Goal: Transaction & Acquisition: Purchase product/service

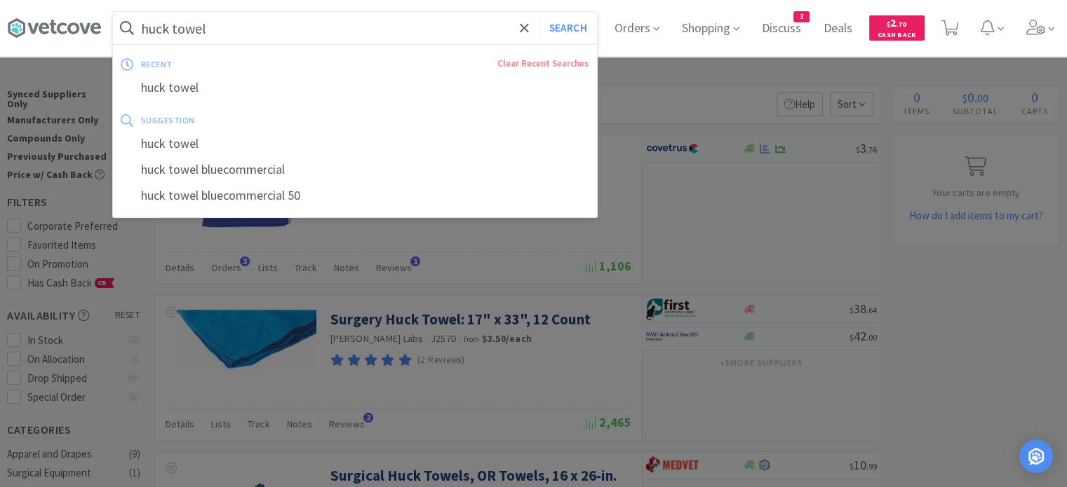
click at [382, 36] on input "huck towel" at bounding box center [355, 28] width 484 height 32
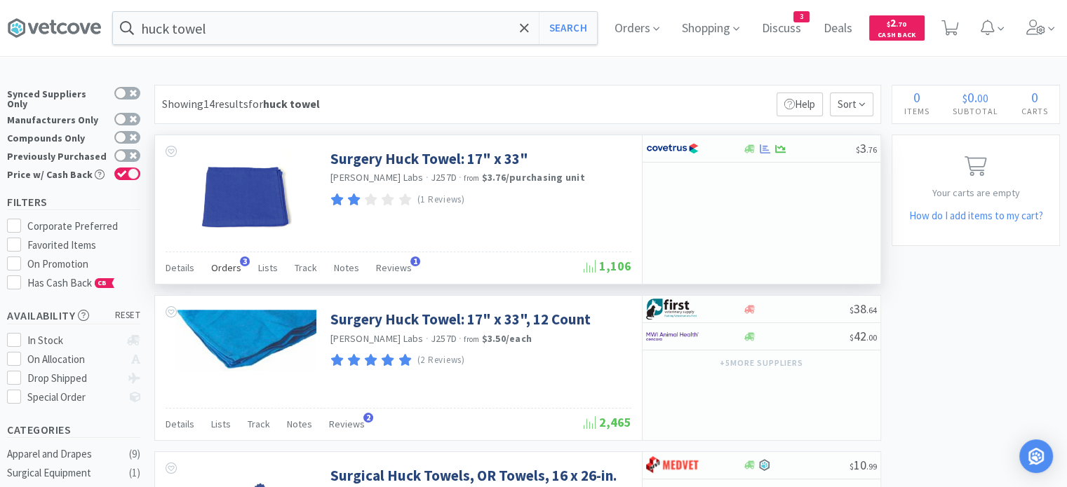
click at [231, 274] on span "Orders" at bounding box center [226, 268] width 30 height 13
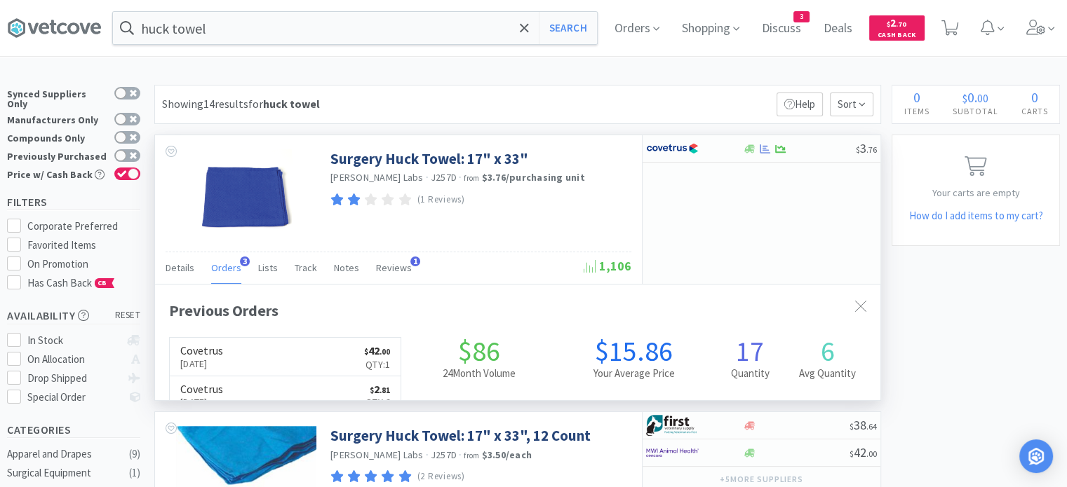
scroll to position [359, 725]
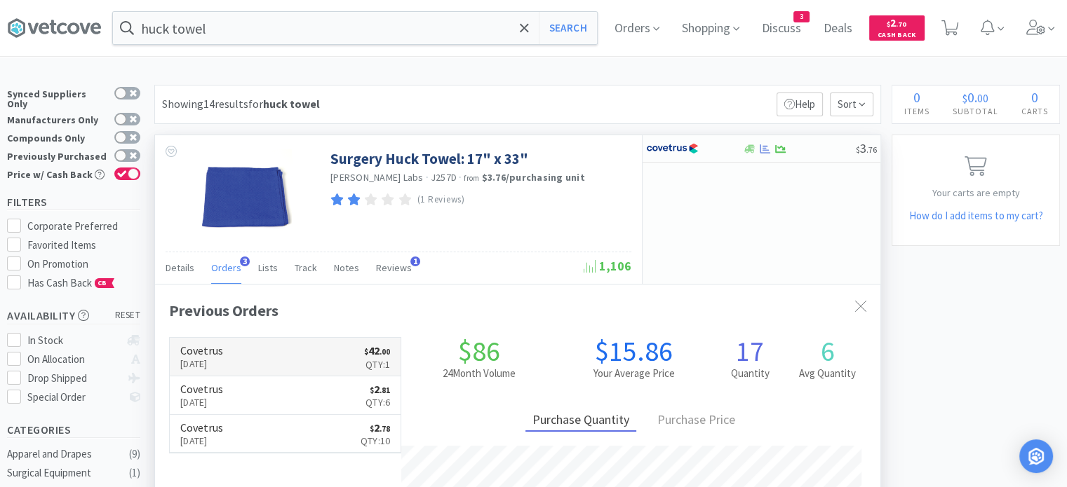
click at [255, 356] on link "Covetrus [DATE] $ 42 . 00 Qty: 1" at bounding box center [285, 357] width 231 height 39
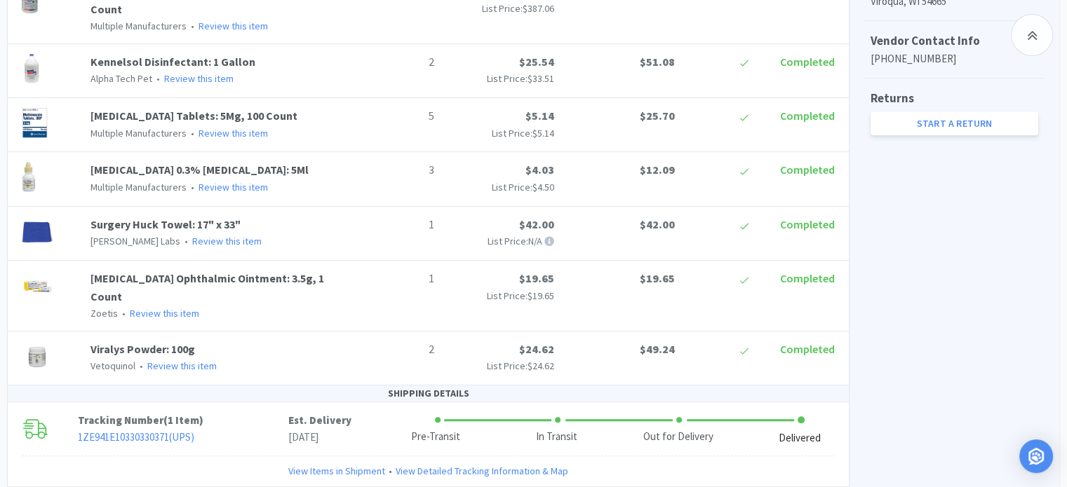
scroll to position [764, 0]
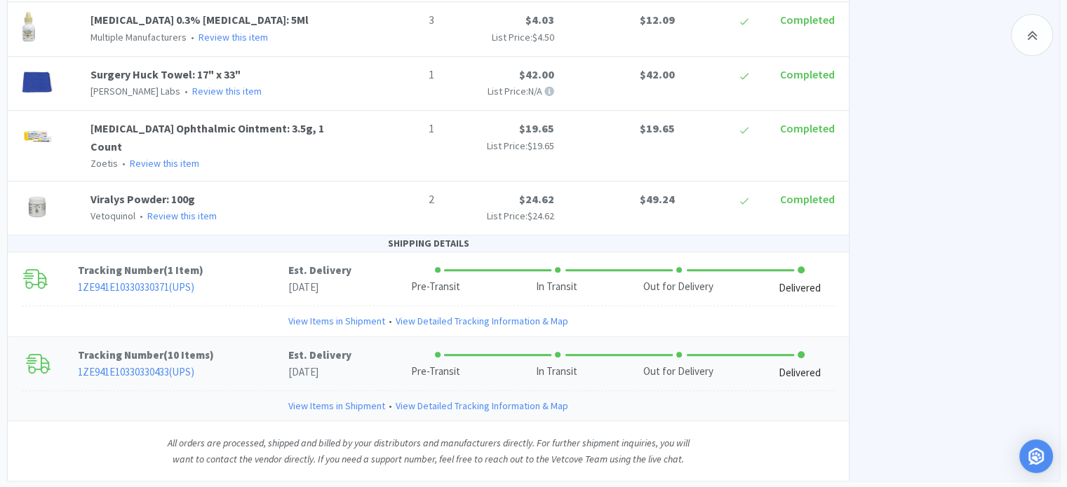
click at [329, 398] on link "View Items in Shipment" at bounding box center [336, 405] width 97 height 15
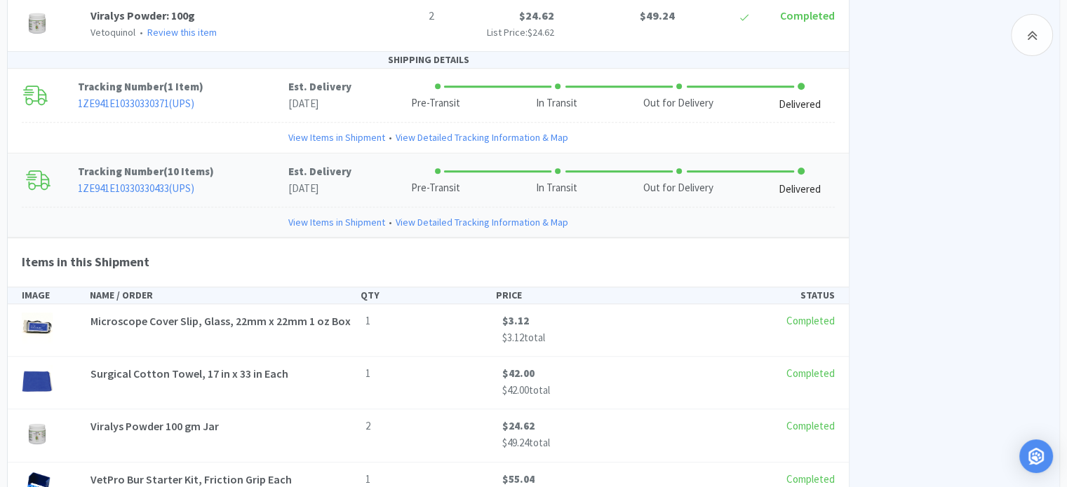
scroll to position [940, 0]
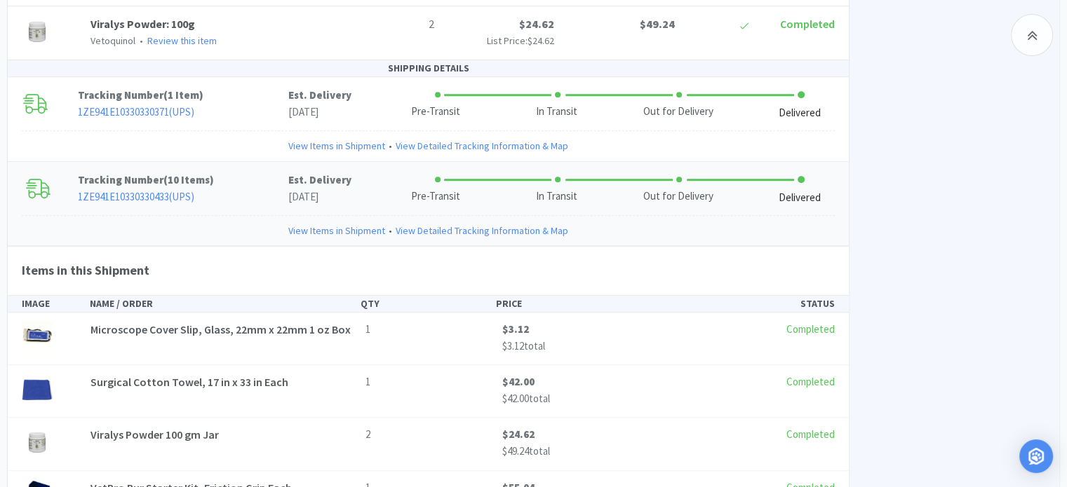
click at [494, 223] on link "View Detailed Tracking Information & Map" at bounding box center [482, 230] width 173 height 15
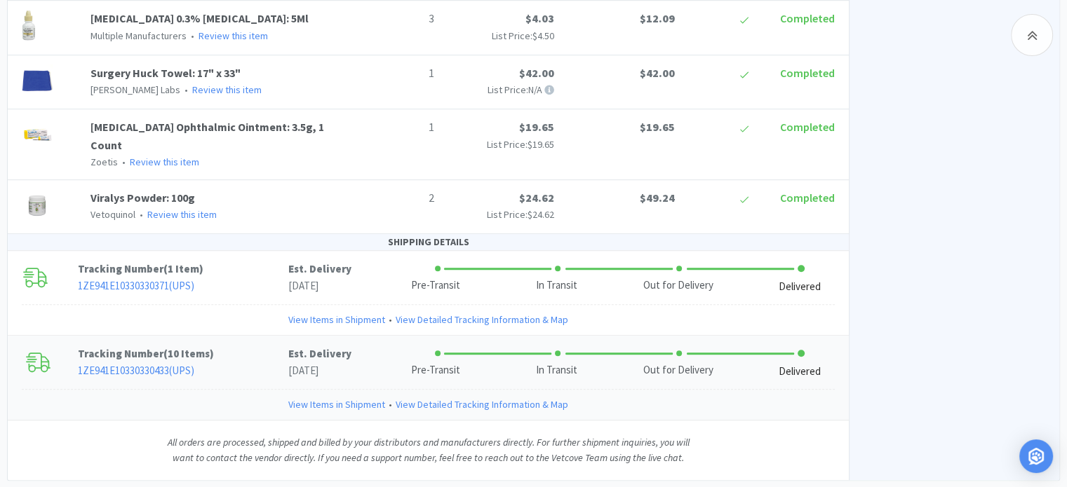
scroll to position [764, 0]
click at [360, 398] on link "View Items in Shipment" at bounding box center [336, 405] width 97 height 15
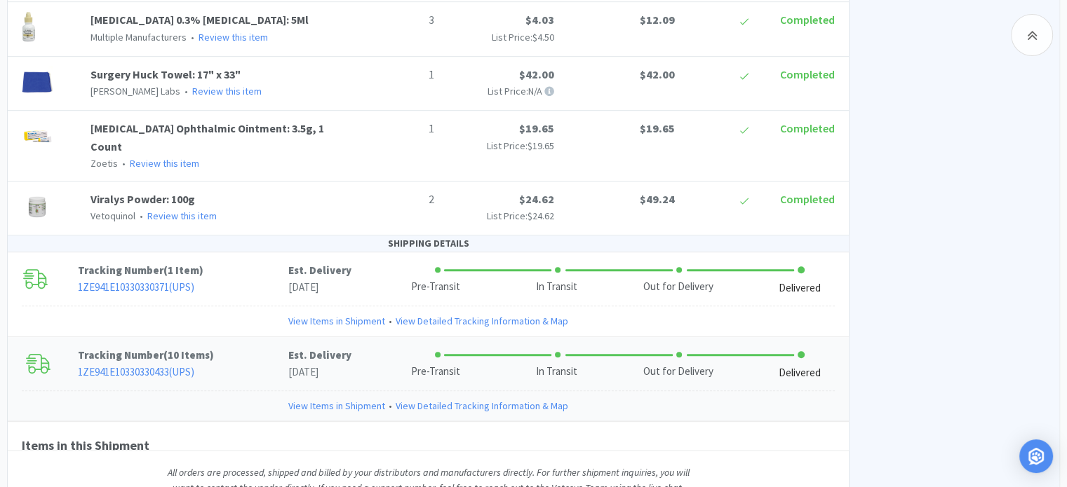
scroll to position [940, 0]
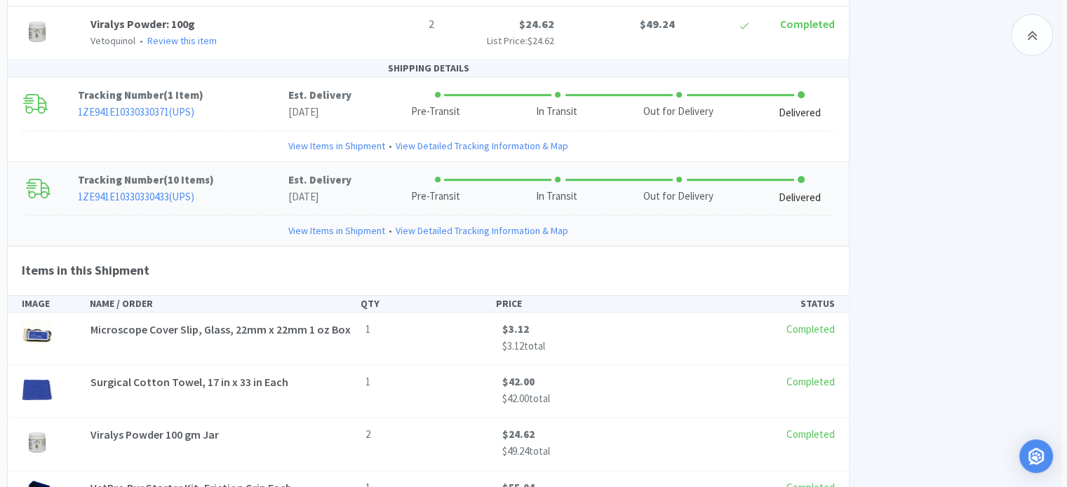
click at [295, 374] on div "Surgical Cotton Towel, 17 in x 33 in Each 1 $42.00 $42.00 total Completed" at bounding box center [428, 391] width 824 height 35
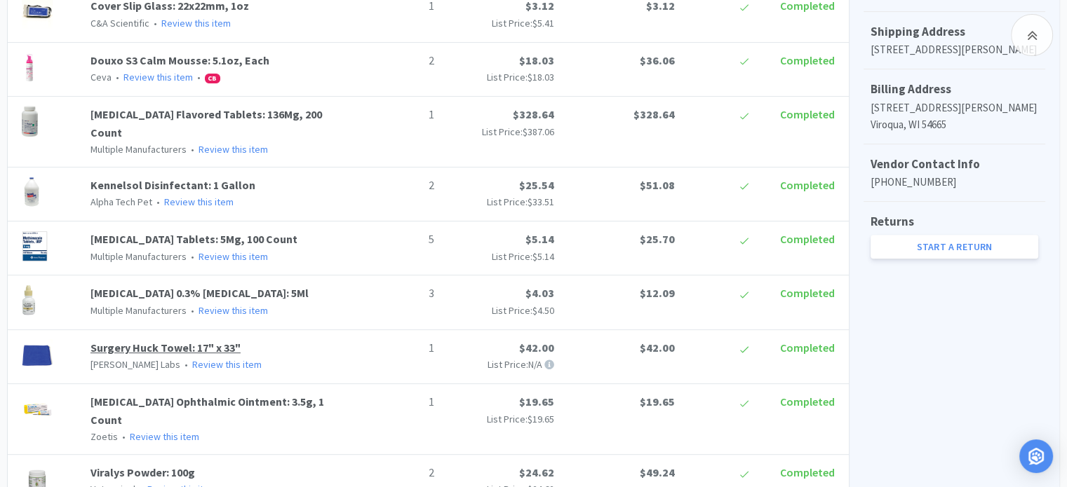
scroll to position [491, 0]
click at [164, 341] on link "Surgery Huck Towel: 17" x 33"" at bounding box center [165, 348] width 150 height 14
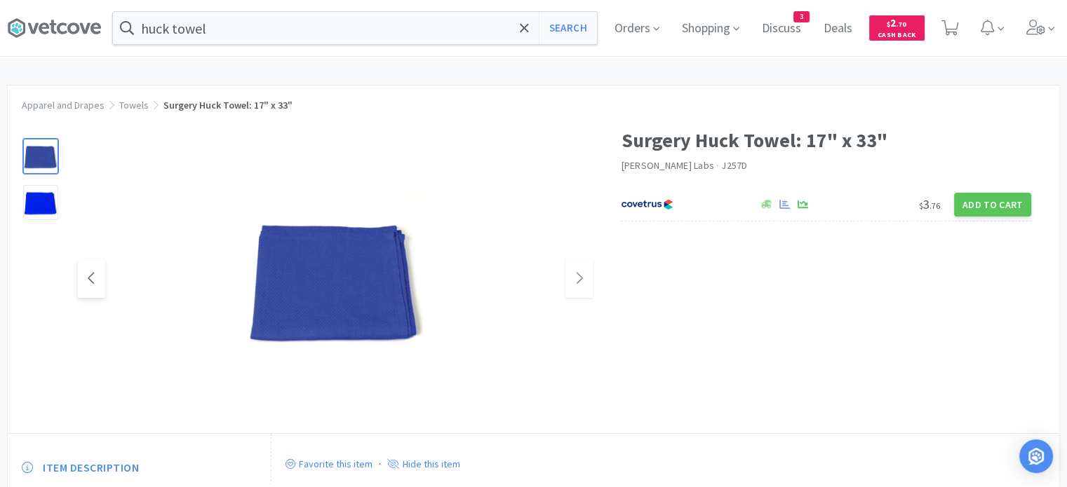
click at [93, 285] on icon at bounding box center [91, 278] width 11 height 17
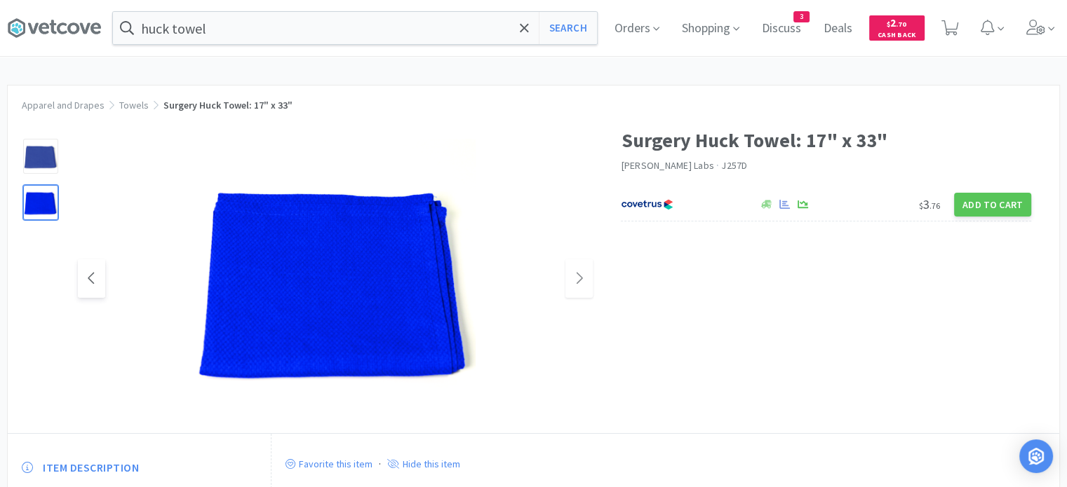
click at [93, 285] on icon at bounding box center [91, 278] width 11 height 17
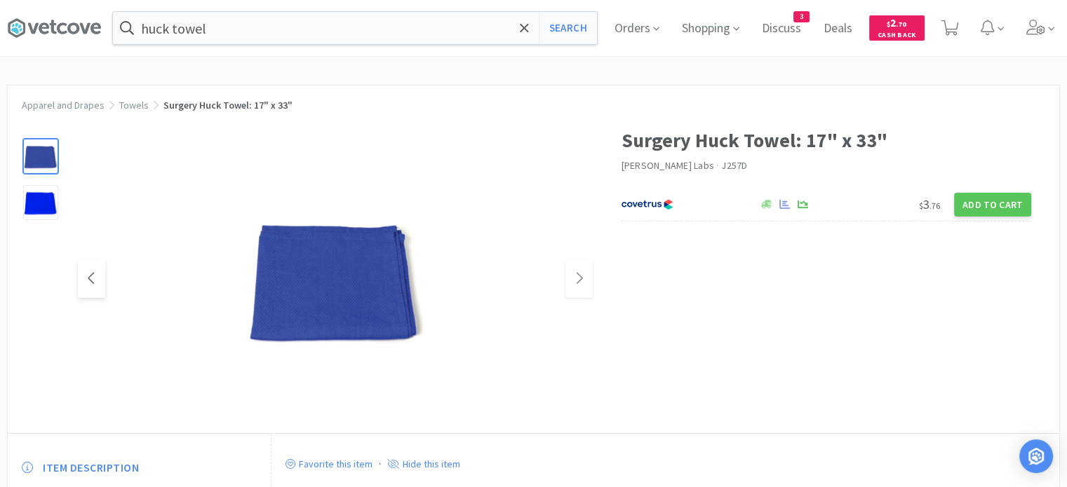
click at [93, 285] on icon at bounding box center [91, 278] width 11 height 17
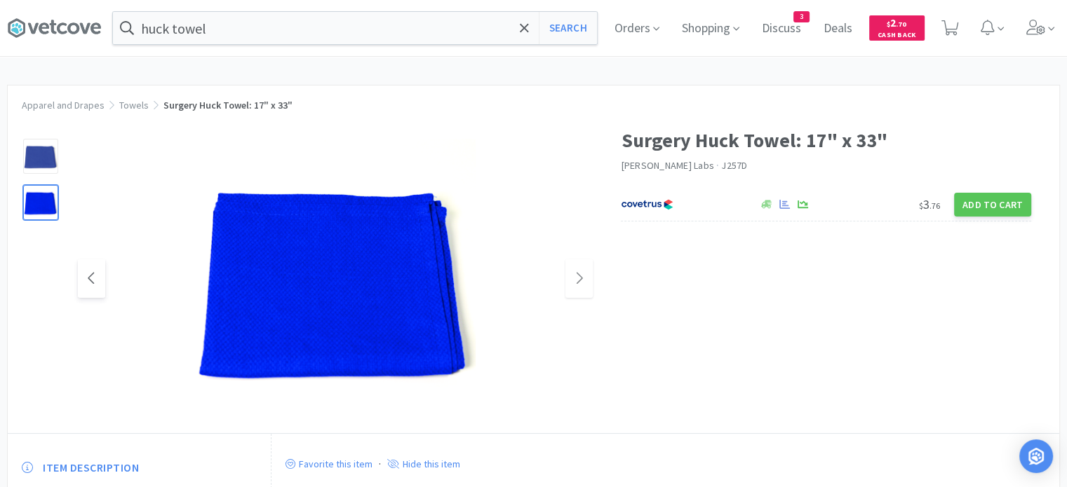
click at [93, 285] on icon at bounding box center [91, 278] width 11 height 17
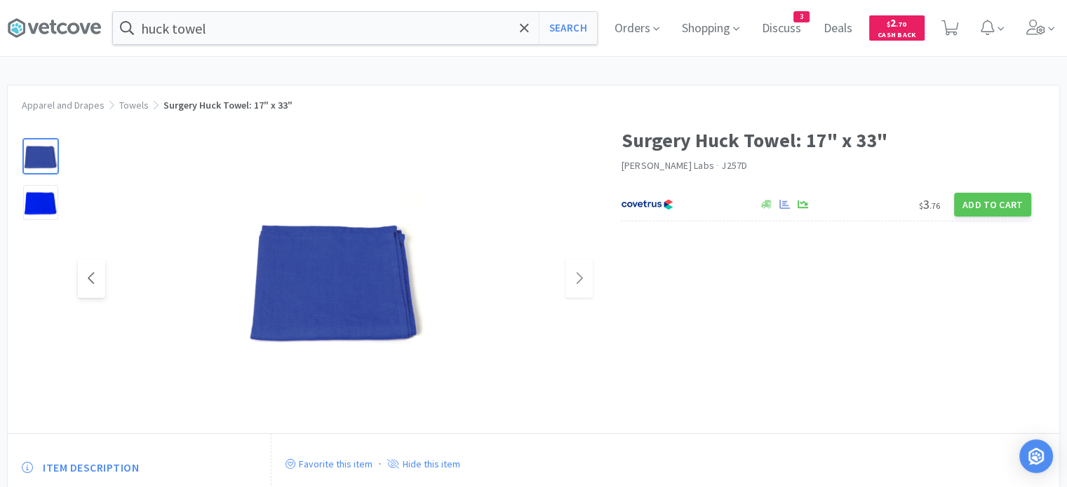
click at [93, 285] on icon at bounding box center [91, 278] width 11 height 17
click at [721, 165] on span "J257D" at bounding box center [734, 165] width 26 height 13
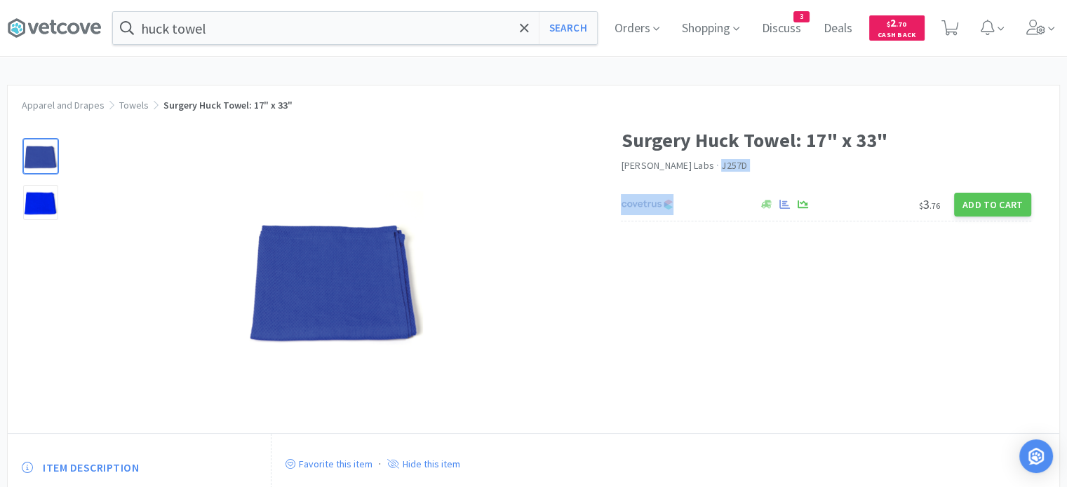
copy span "J257D"
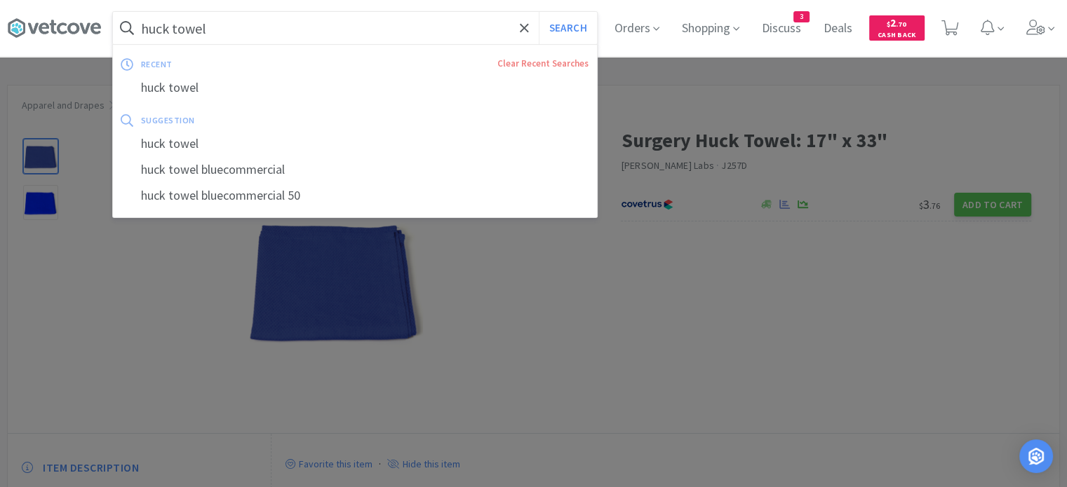
click at [445, 30] on input "huck towel" at bounding box center [355, 28] width 484 height 32
paste input "J257D"
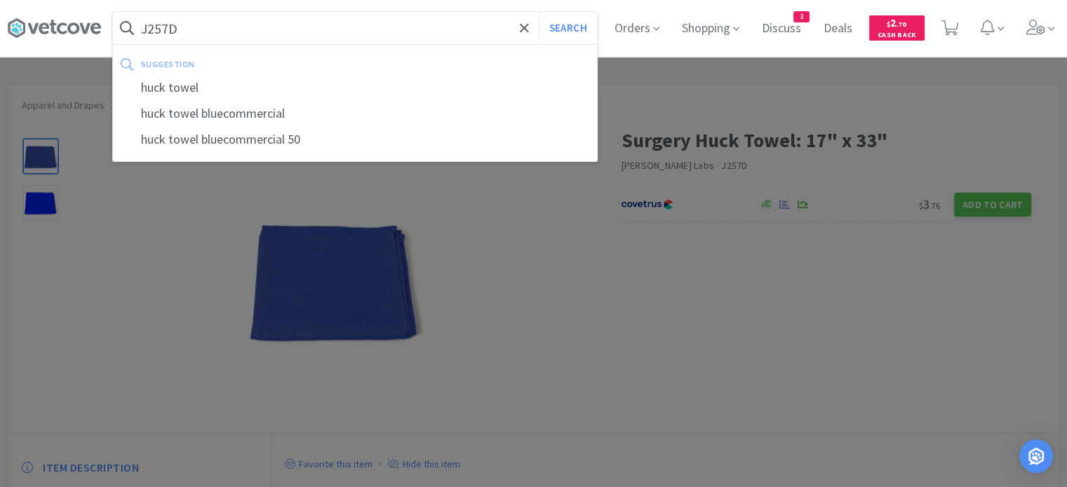
click at [539, 12] on button "Search" at bounding box center [568, 28] width 58 height 32
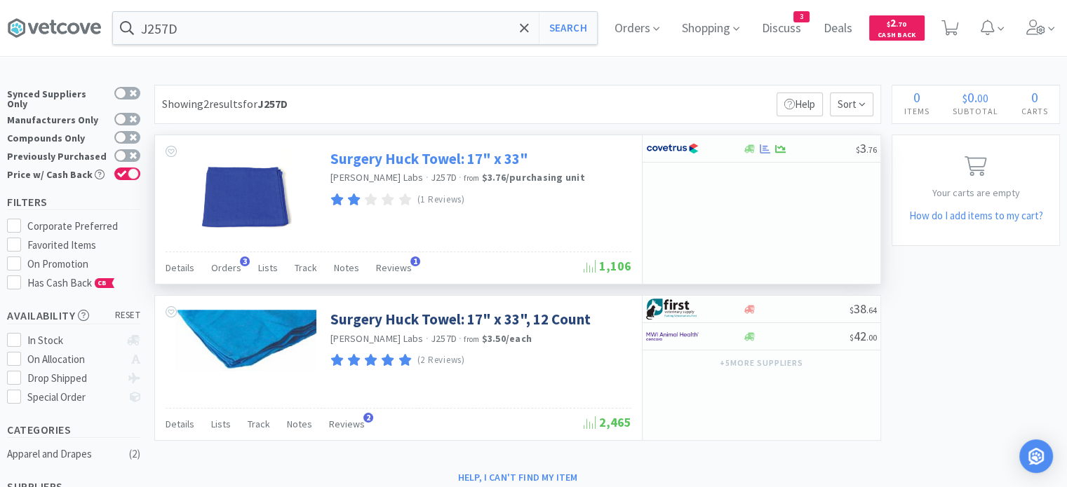
click at [485, 157] on link "Surgery Huck Towel: 17" x 33"" at bounding box center [429, 158] width 198 height 19
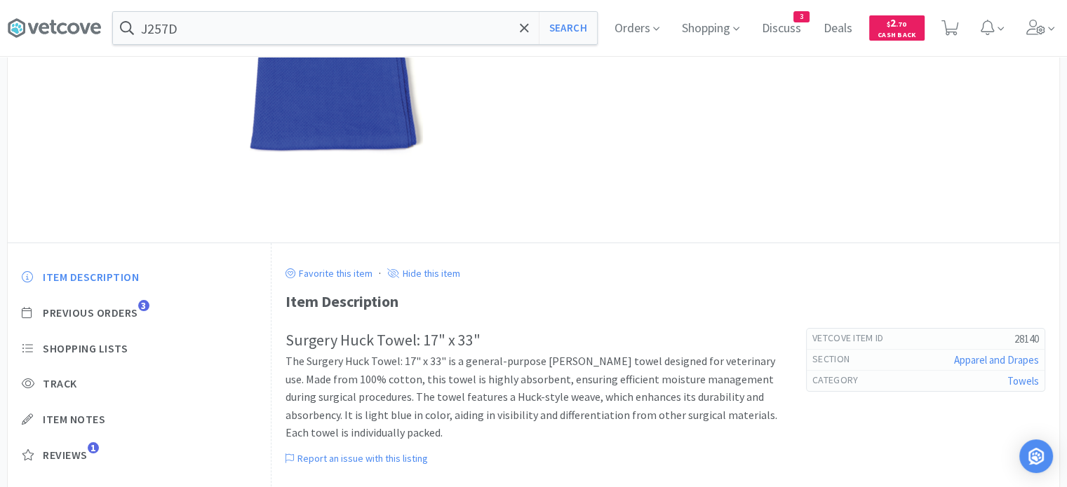
scroll to position [264, 0]
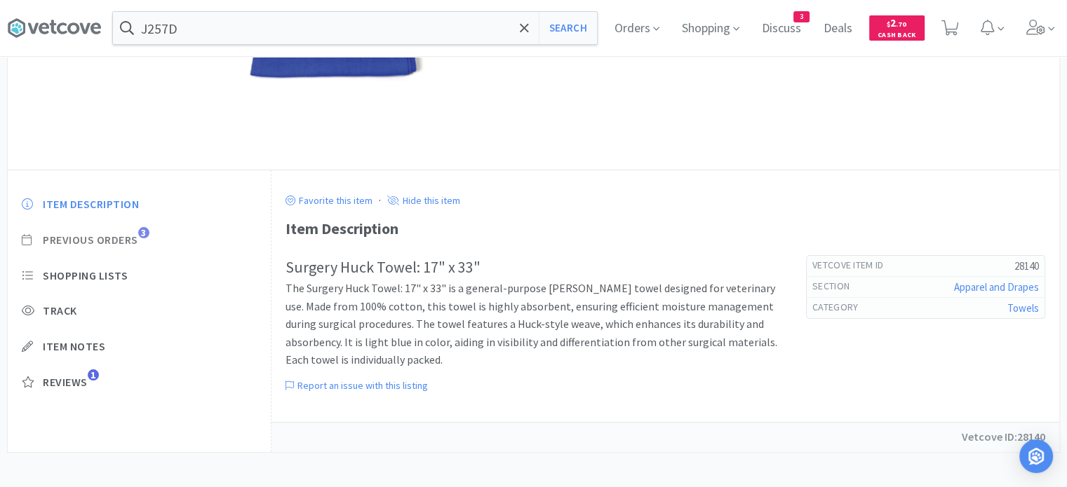
click at [115, 241] on span "Previous Orders" at bounding box center [90, 240] width 95 height 15
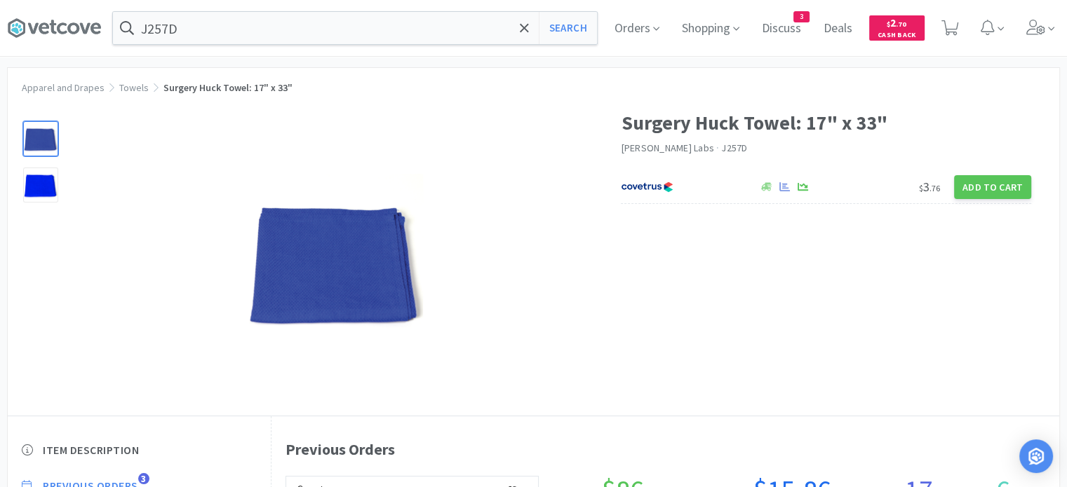
scroll to position [382, 788]
click at [959, 32] on icon at bounding box center [950, 27] width 18 height 15
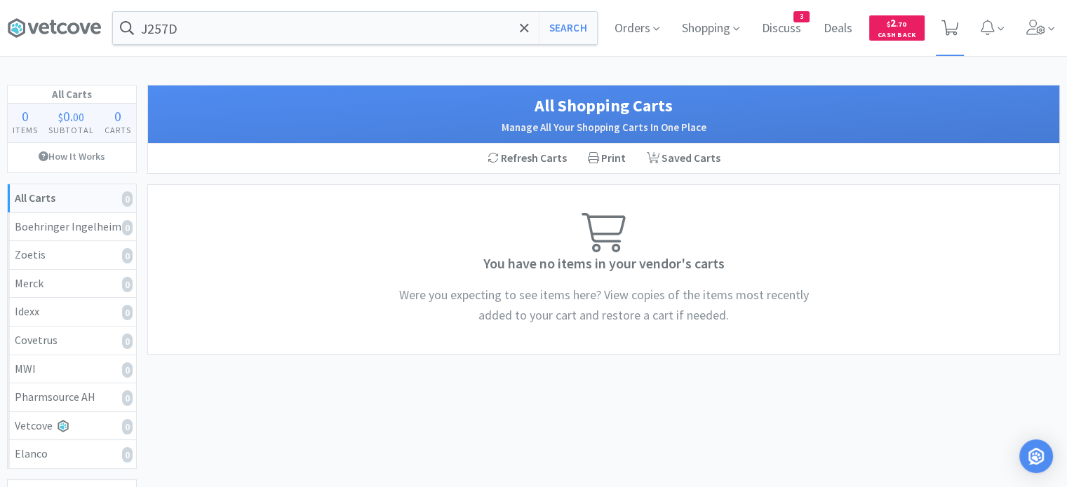
click at [949, 28] on icon at bounding box center [950, 27] width 18 height 15
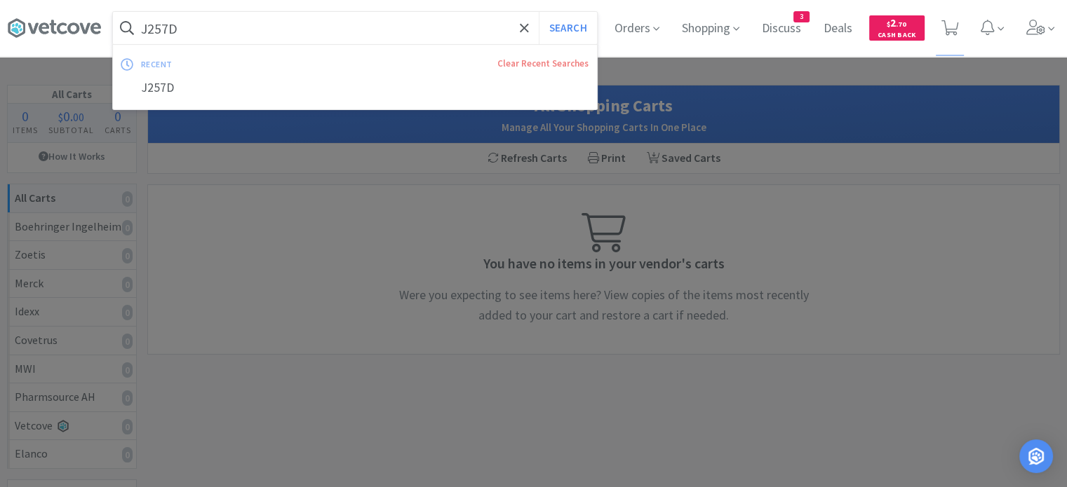
click at [240, 36] on input "J257D" at bounding box center [355, 28] width 484 height 32
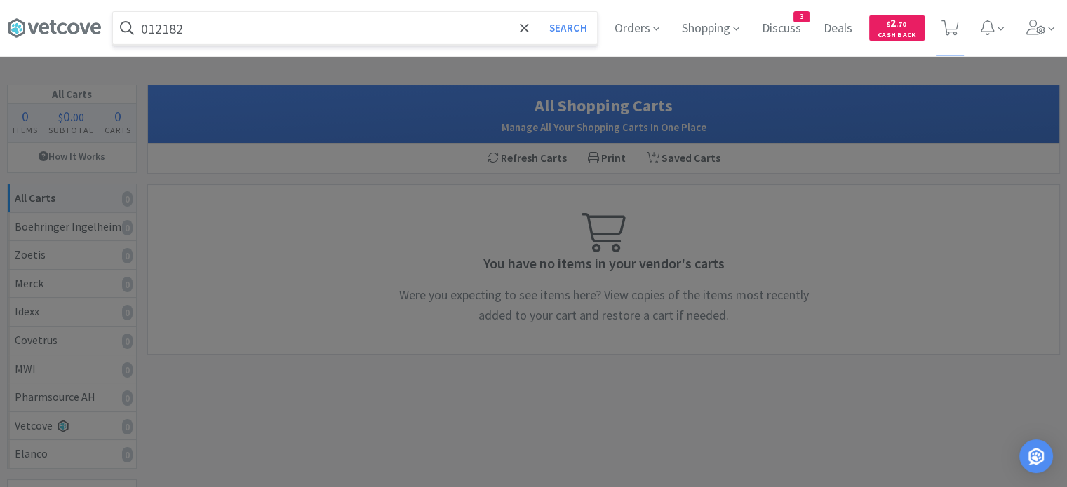
type input "012182"
click at [539, 12] on button "Search" at bounding box center [568, 28] width 58 height 32
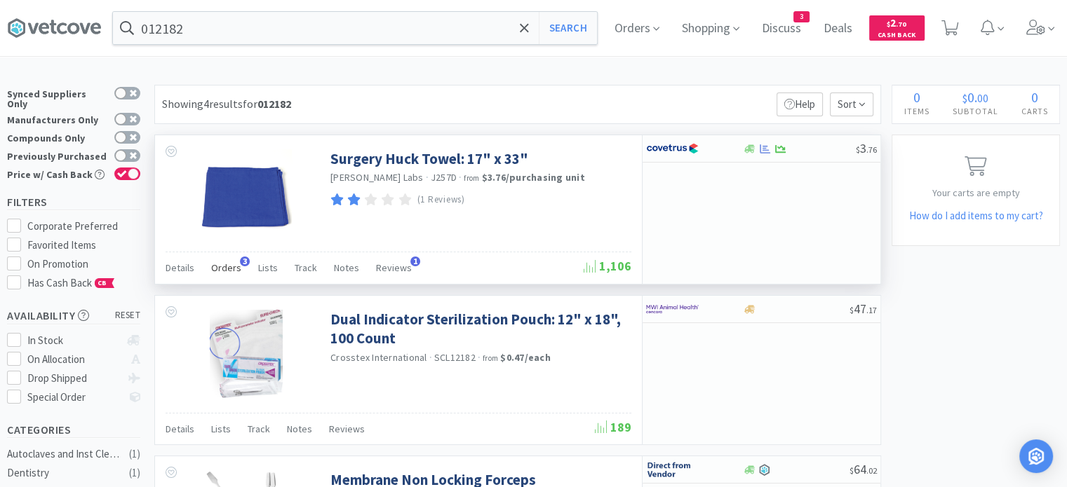
click at [224, 268] on span "Orders" at bounding box center [226, 268] width 30 height 13
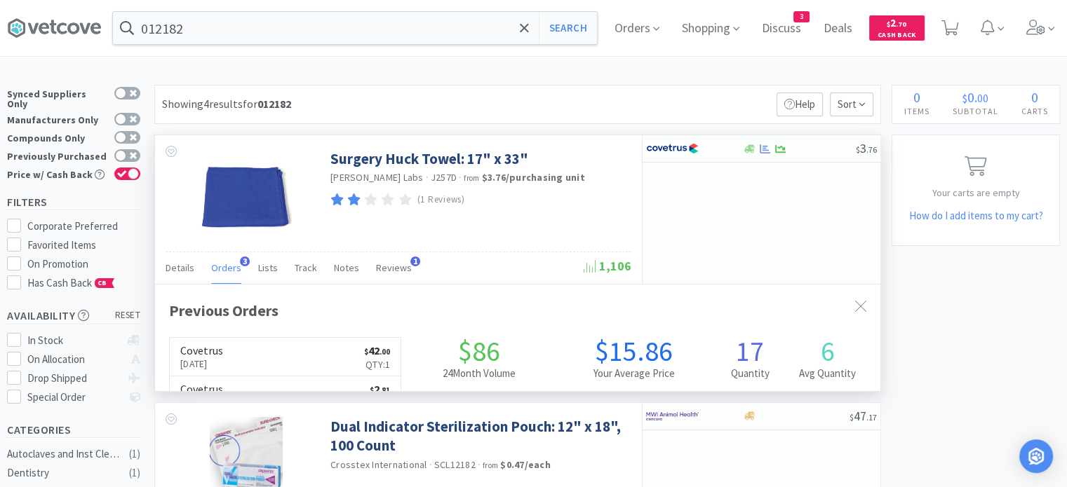
scroll to position [359, 725]
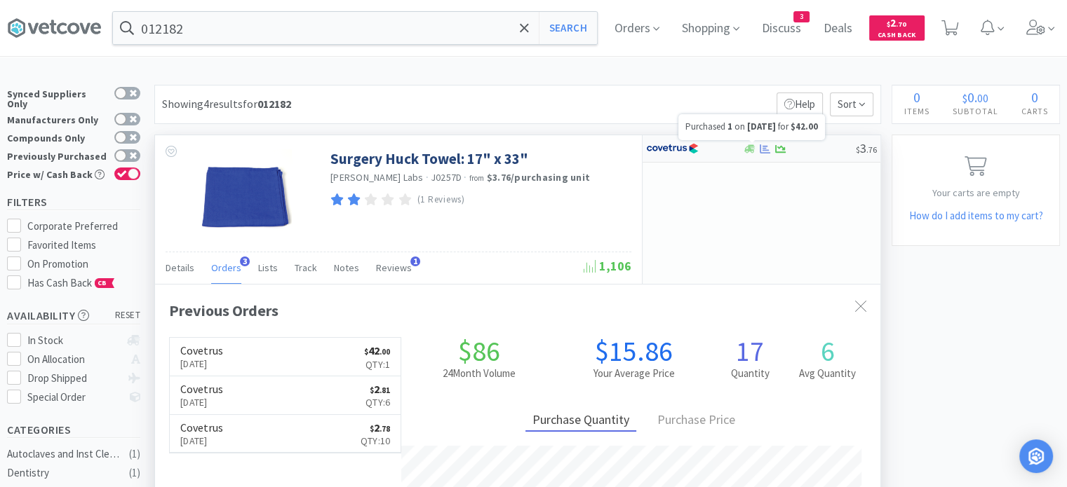
click at [762, 147] on icon at bounding box center [765, 148] width 11 height 9
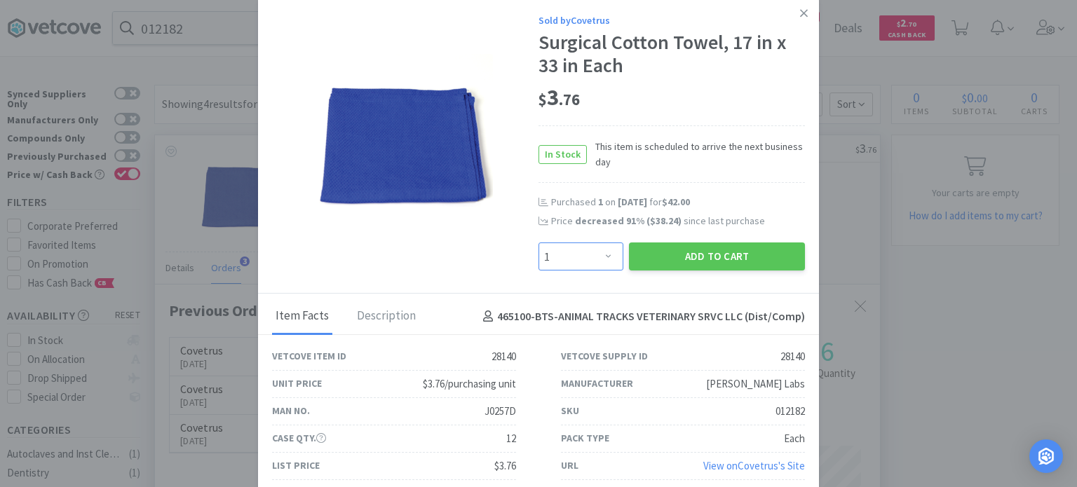
click at [594, 248] on select "Enter Quantity 1 2 3 4 5 6 7 8 9 10 11 12 13 14 15 16 17 18 19 20 Enter Quantity" at bounding box center [581, 257] width 85 height 28
select select "6"
click at [539, 243] on select "Enter Quantity 1 2 3 4 5 6 7 8 9 10 11 12 13 14 15 16 17 18 19 20 Enter Quantity" at bounding box center [581, 257] width 85 height 28
click at [688, 268] on button "Add to Cart" at bounding box center [717, 257] width 176 height 28
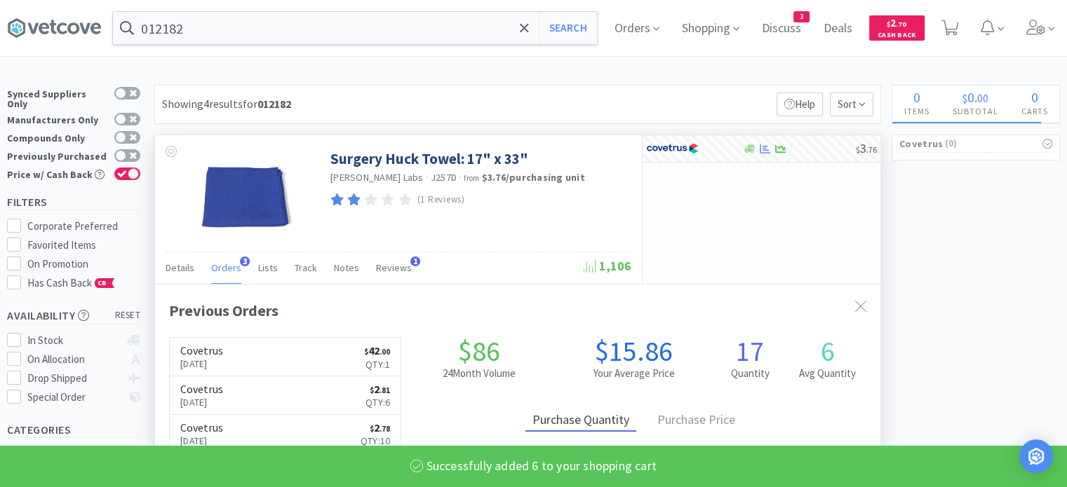
scroll to position [700964, 700598]
select select "6"
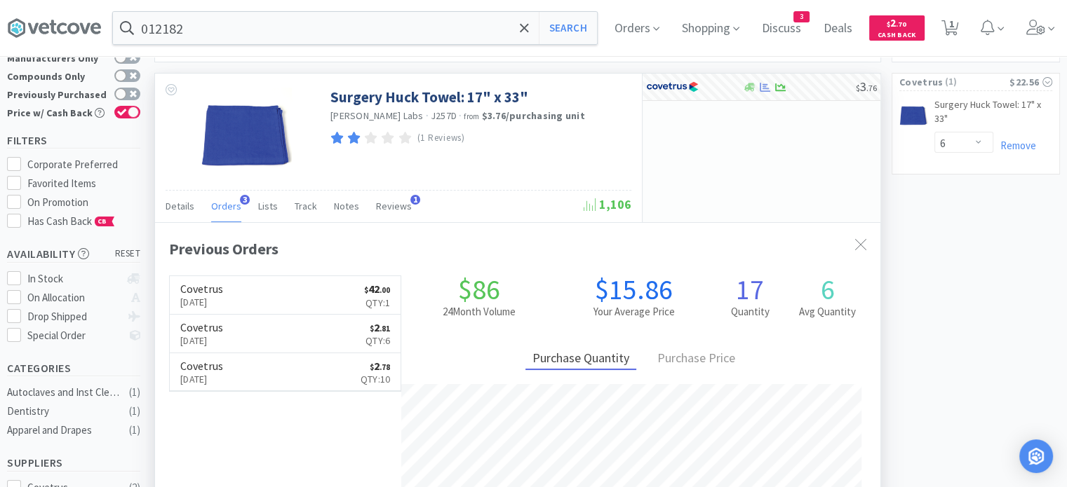
scroll to position [0, 0]
